Goal: Transaction & Acquisition: Purchase product/service

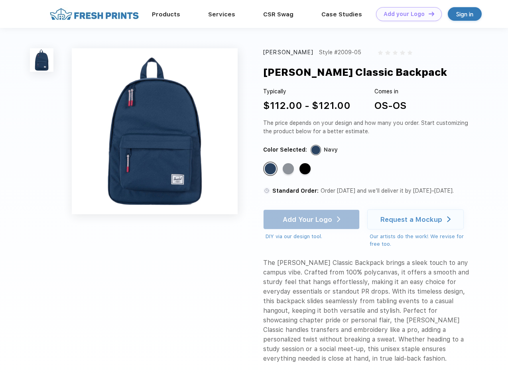
click at [406, 14] on link "Add your Logo Design Tool" at bounding box center [409, 14] width 66 height 14
click at [0, 0] on div "Design Tool" at bounding box center [0, 0] width 0 height 0
click at [428, 14] on link "Add your Logo Design Tool" at bounding box center [409, 14] width 66 height 14
click at [42, 60] on img at bounding box center [42, 60] width 24 height 24
click at [271, 169] on div "Standard Color" at bounding box center [270, 168] width 11 height 11
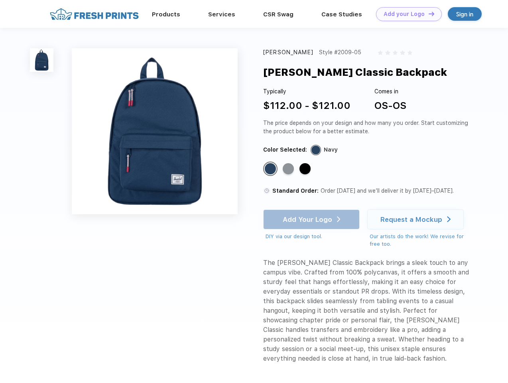
click at [289, 169] on div "Standard Color" at bounding box center [288, 168] width 11 height 11
click at [306, 169] on div "Standard Color" at bounding box center [305, 168] width 11 height 11
click at [312, 219] on div "Add Your Logo DIY via our design tool. Ah shoot! This product isn't up in our d…" at bounding box center [311, 224] width 97 height 31
click at [417, 219] on div "Request a Mockup" at bounding box center [412, 219] width 62 height 8
